Goal: Find specific page/section: Find specific page/section

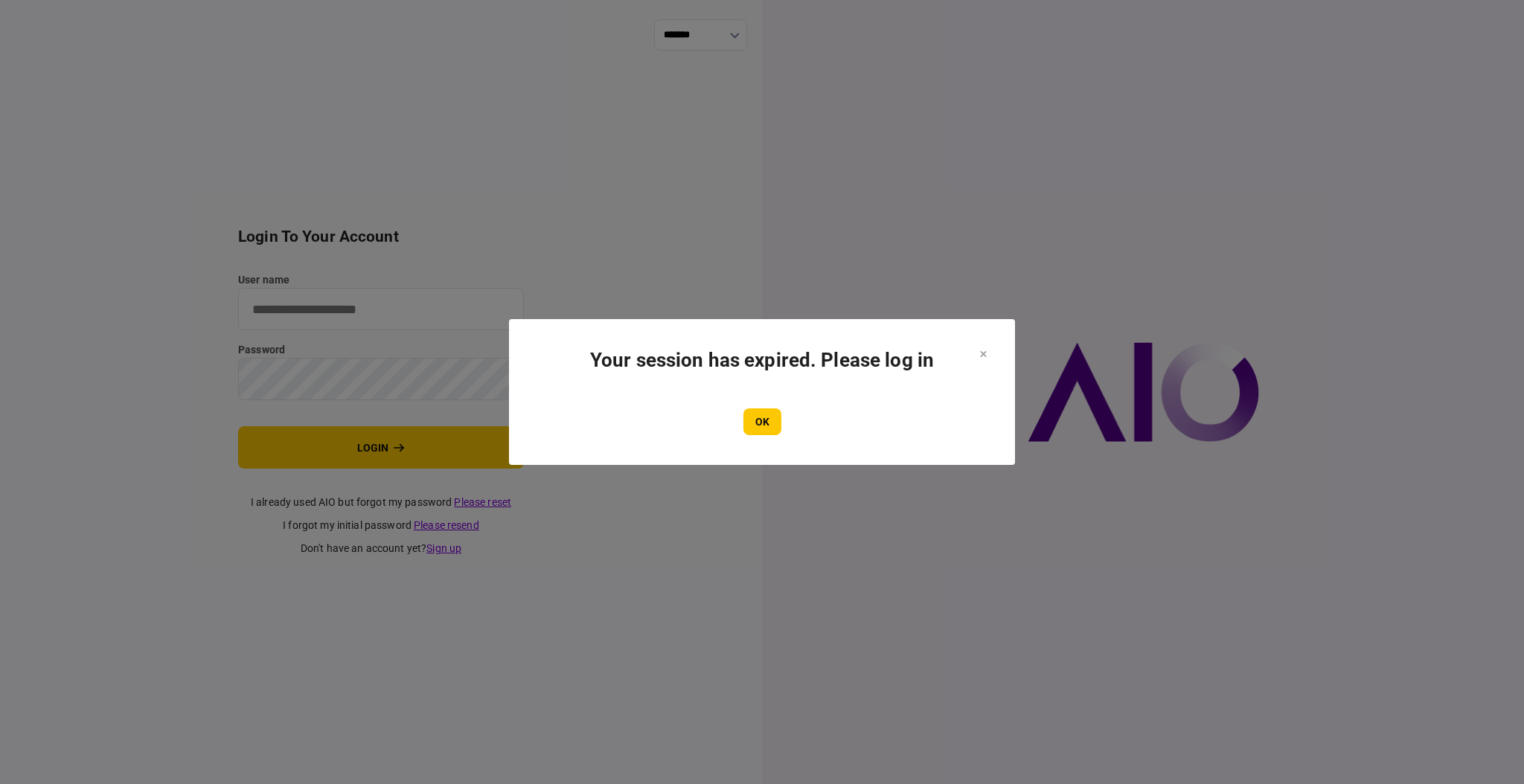
click at [762, 425] on button "OK" at bounding box center [763, 422] width 38 height 27
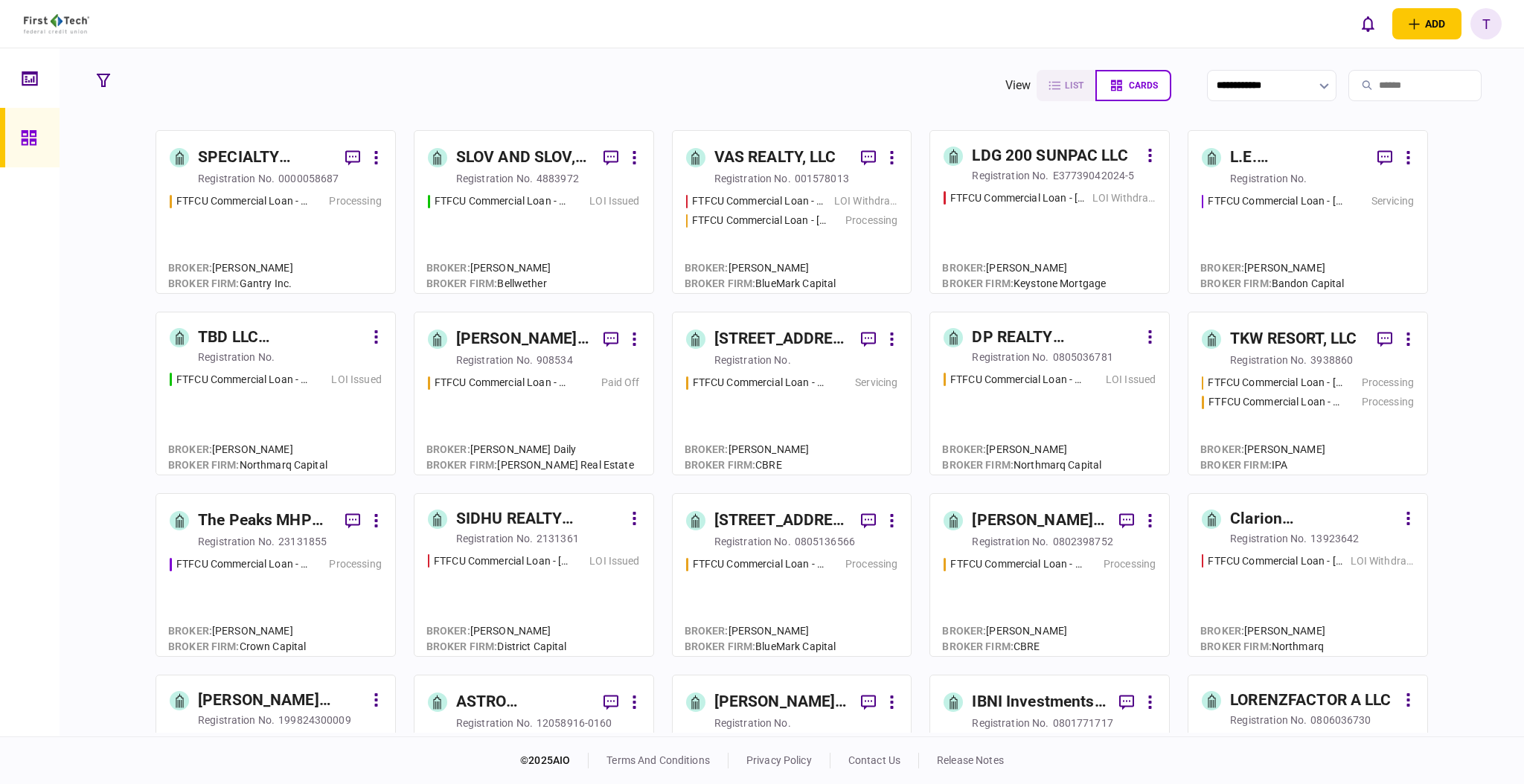
click at [253, 161] on div "SPECIALTY PROPERTIES LLC" at bounding box center [266, 157] width 135 height 24
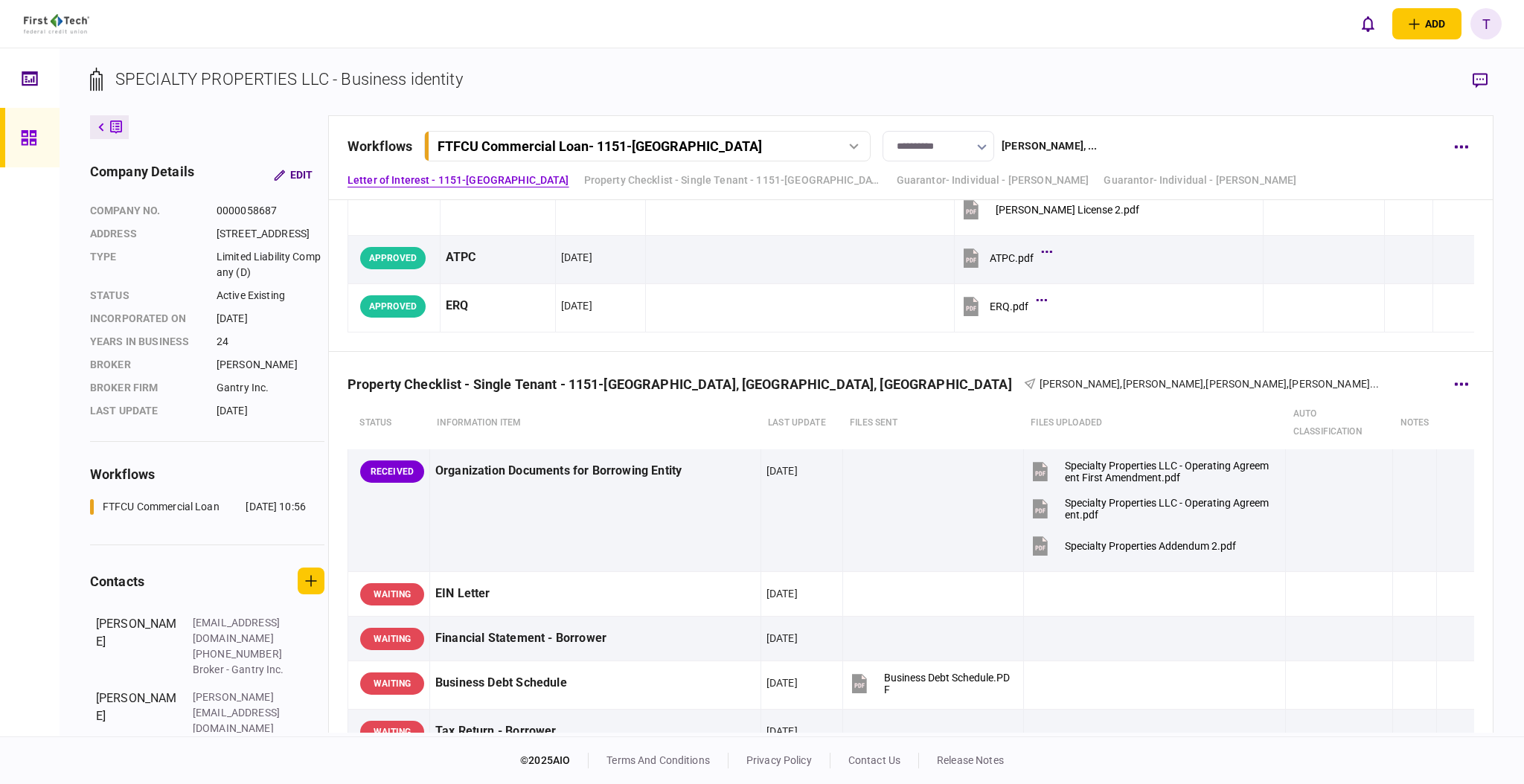
scroll to position [495, 0]
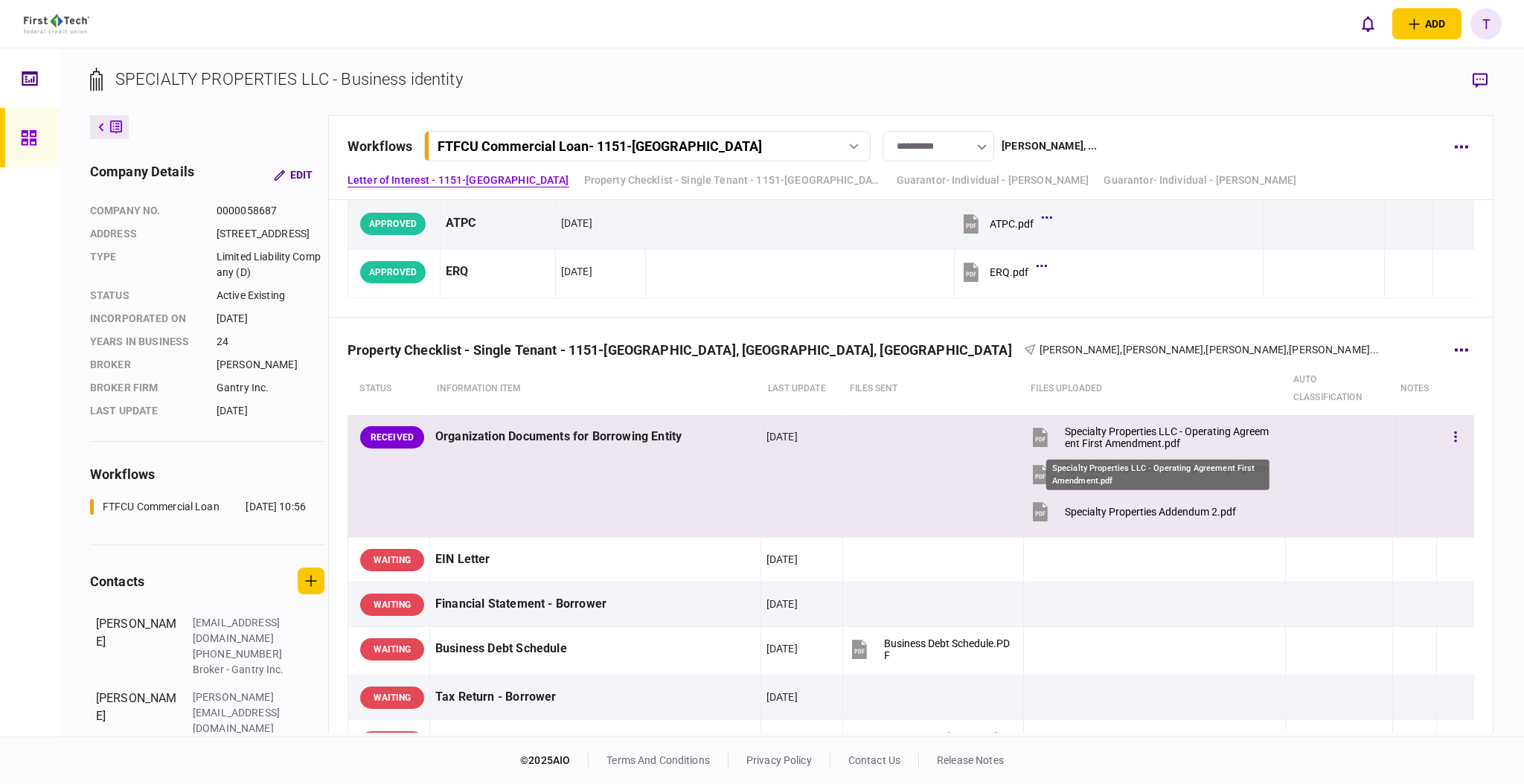
click at [1183, 434] on div "Specialty Properties LLC - Operating Agreement First Amendment.pdf" at bounding box center [1169, 437] width 208 height 24
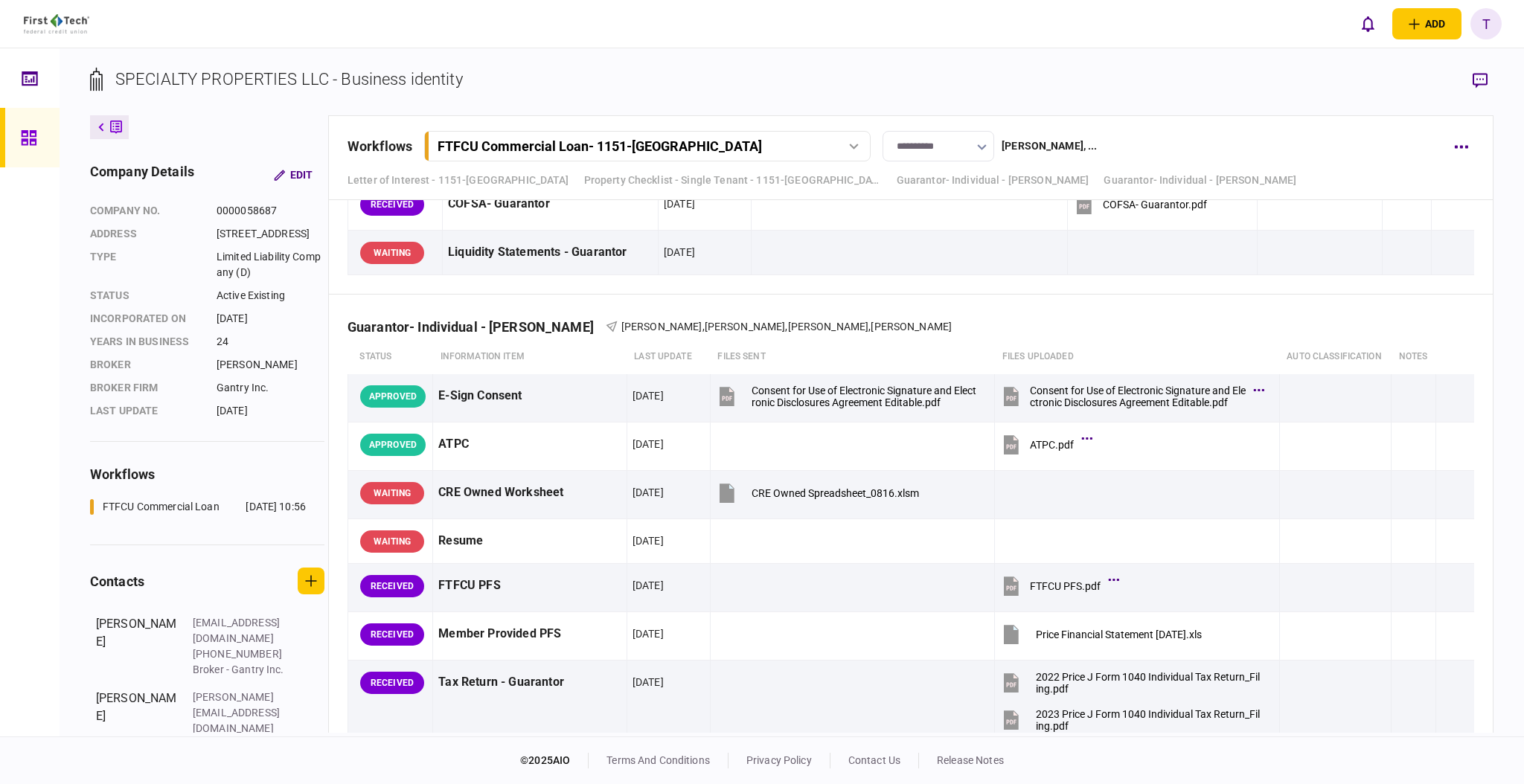
scroll to position [2402, 0]
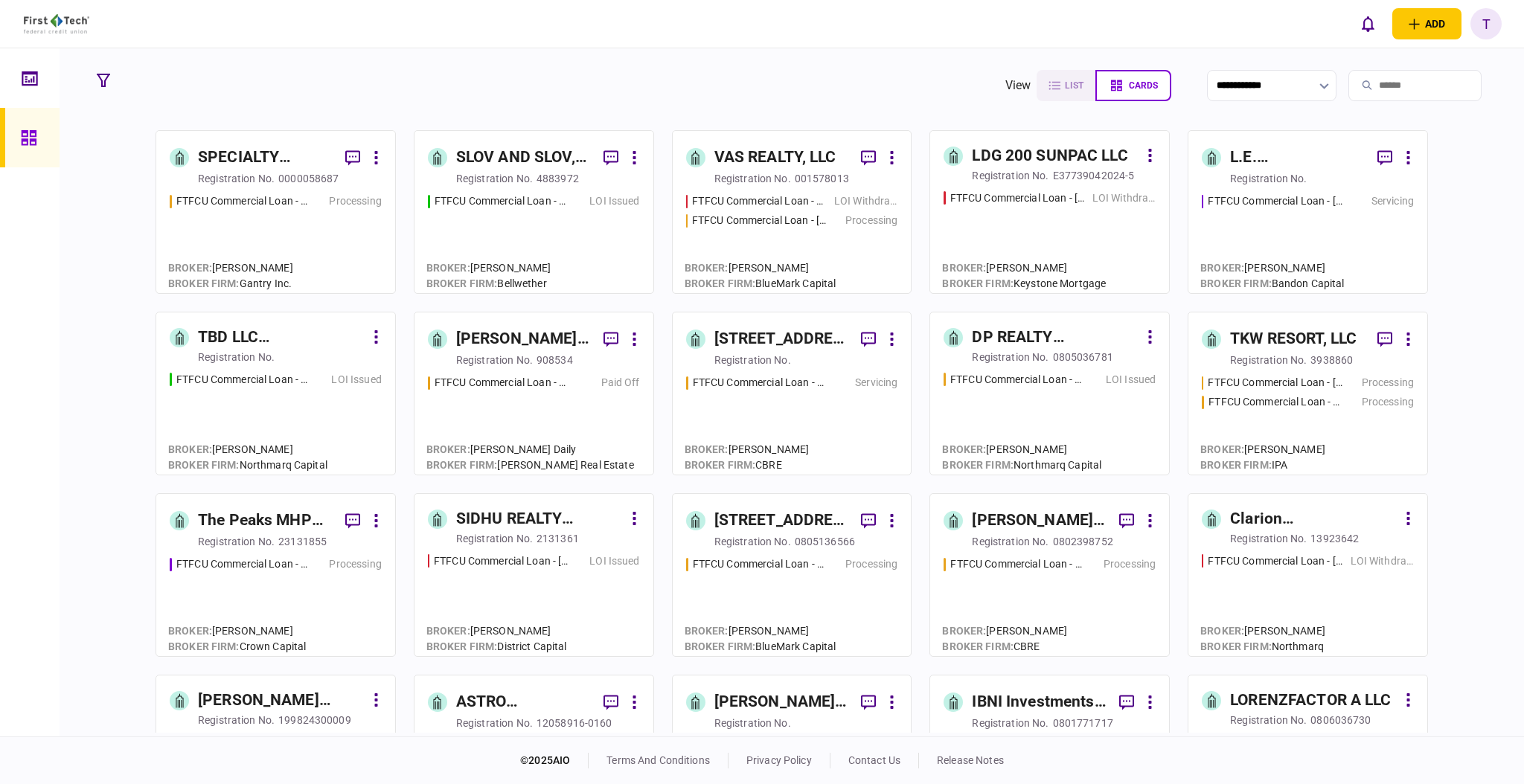
scroll to position [198, 0]
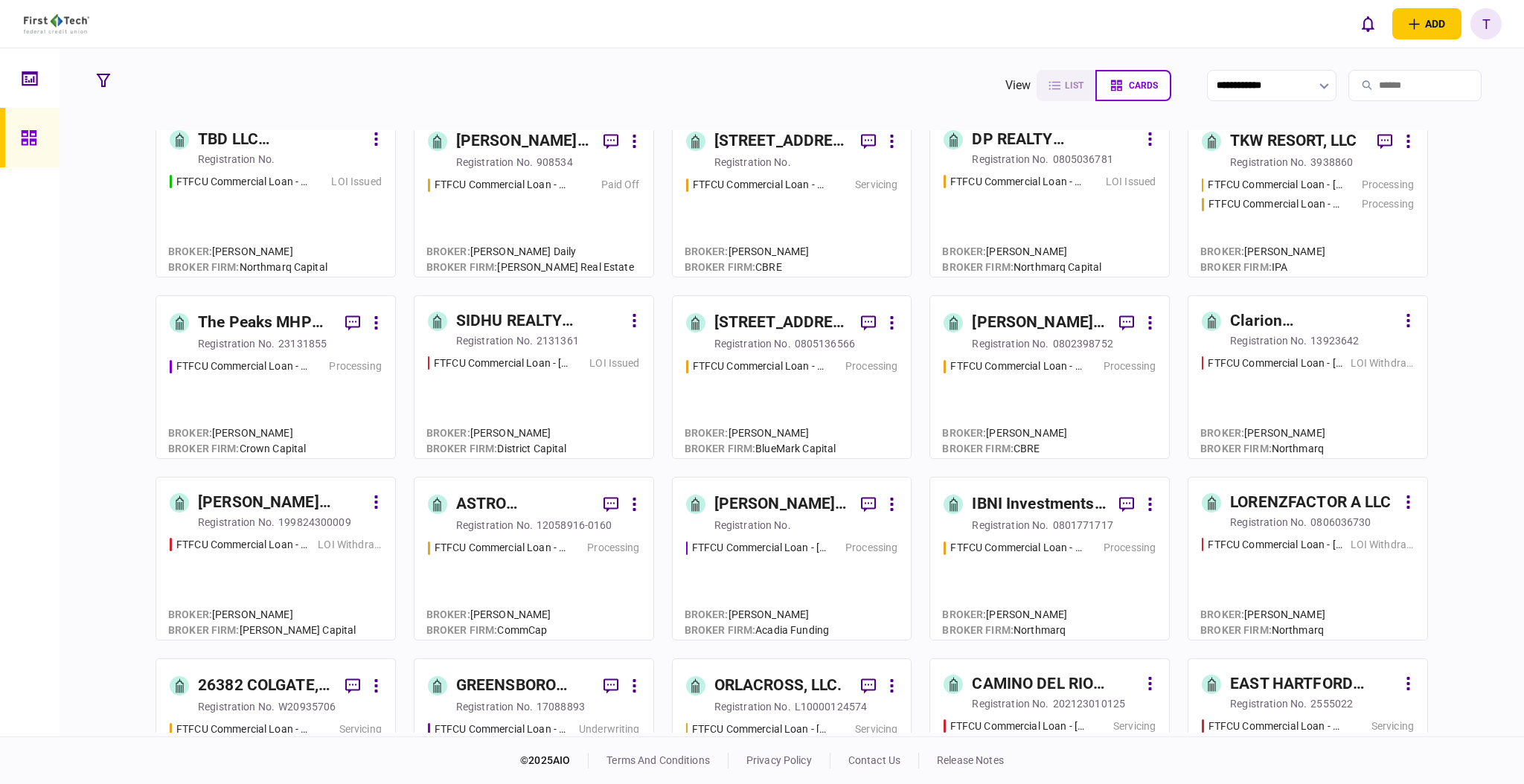
click at [492, 505] on div "ASTRO PROPERTIES LLC" at bounding box center [524, 504] width 135 height 24
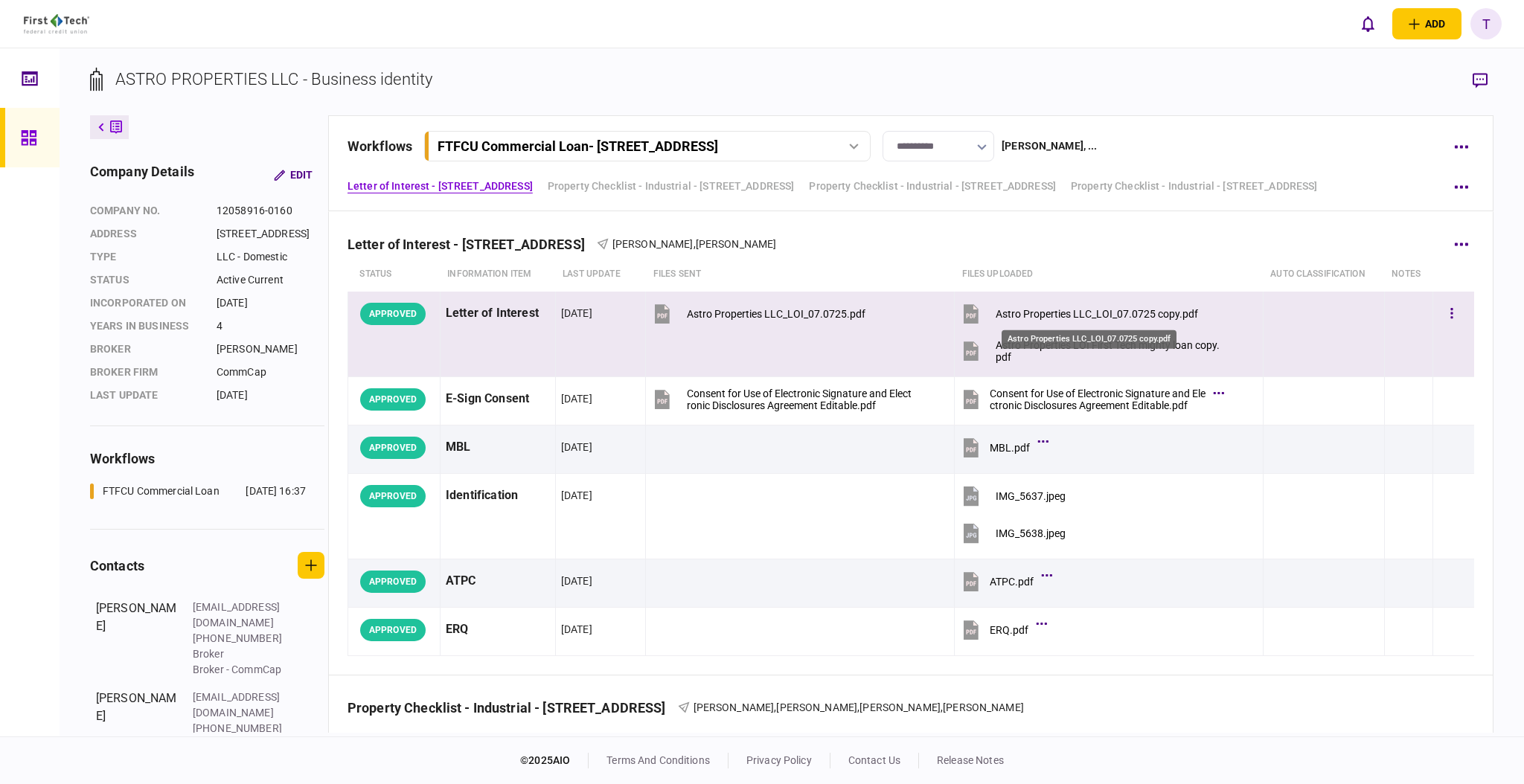
click at [1063, 308] on div "Astro Properties LLC_LOI_07.0725 copy.pdf" at bounding box center [1097, 313] width 203 height 12
